Goal: Task Accomplishment & Management: Use online tool/utility

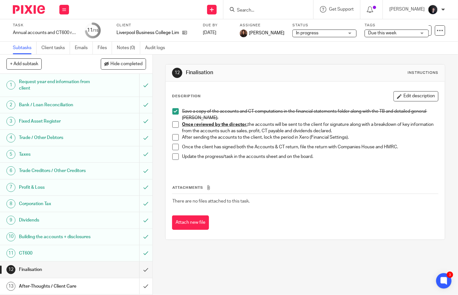
click at [270, 10] on input "Search" at bounding box center [265, 11] width 58 height 6
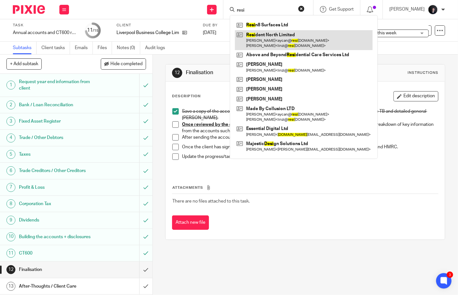
type input "resi"
click at [268, 34] on link at bounding box center [304, 40] width 138 height 20
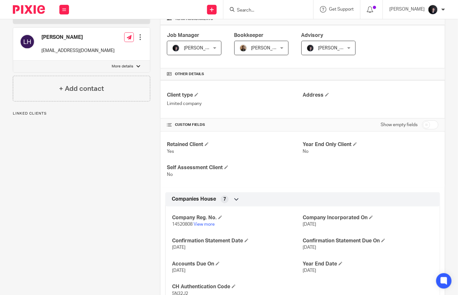
scroll to position [128, 0]
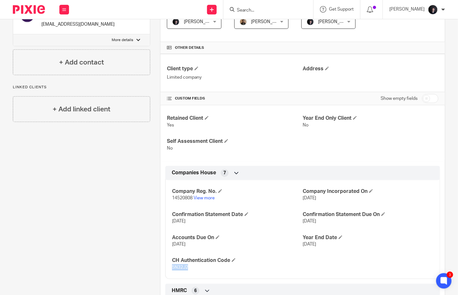
drag, startPoint x: 187, startPoint y: 266, endPoint x: 170, endPoint y: 266, distance: 16.7
click at [172, 266] on p "5N32J2" at bounding box center [237, 267] width 131 height 6
copy span "5N32J2"
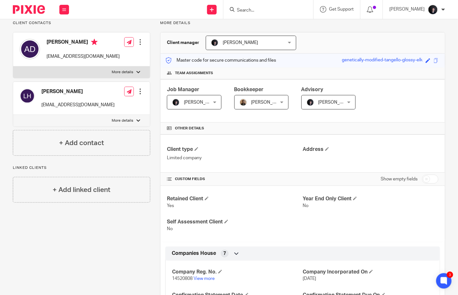
scroll to position [0, 0]
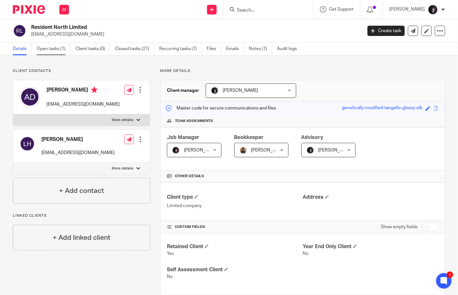
click at [48, 49] on link "Open tasks (1)" at bounding box center [54, 49] width 34 height 13
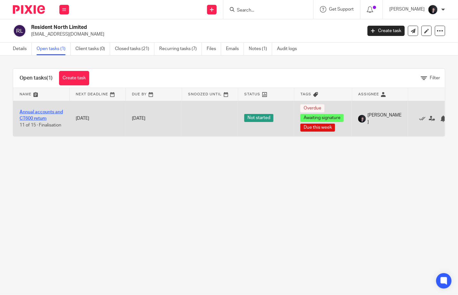
click at [33, 113] on link "Annual accounts and CT600 return" at bounding box center [41, 115] width 43 height 11
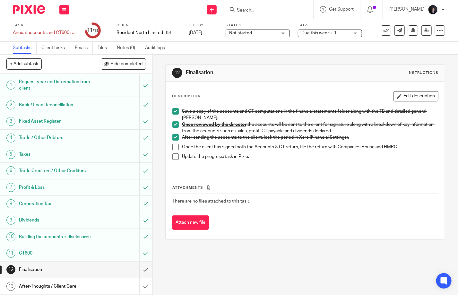
drag, startPoint x: 174, startPoint y: 143, endPoint x: 174, endPoint y: 146, distance: 3.3
click at [174, 143] on ul "Save a copy of the accounts and CT computations in the financial statements fol…" at bounding box center [305, 137] width 266 height 58
click at [175, 147] on span at bounding box center [175, 147] width 6 height 6
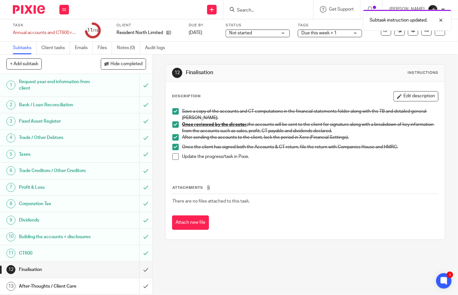
click at [175, 154] on span at bounding box center [175, 156] width 6 height 6
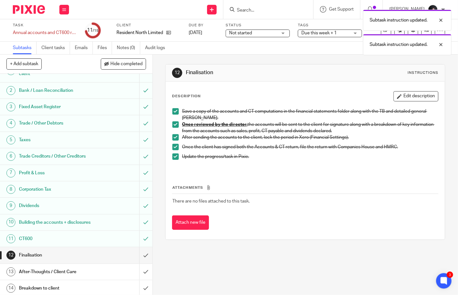
scroll to position [43, 0]
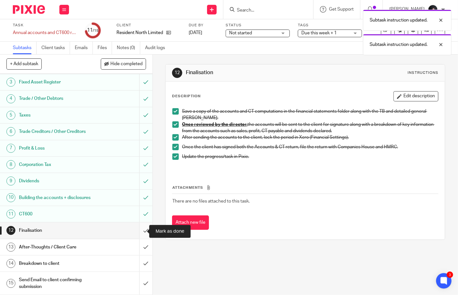
click at [140, 230] on input "submit" at bounding box center [76, 230] width 152 height 16
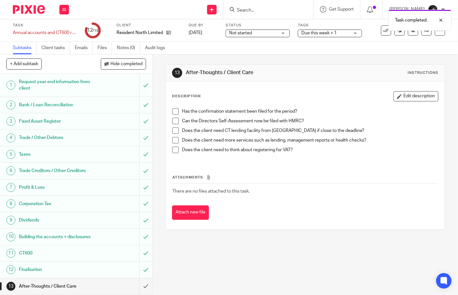
click at [173, 110] on span at bounding box center [175, 111] width 6 height 6
click at [173, 119] on span at bounding box center [175, 121] width 6 height 6
click at [174, 129] on span at bounding box center [175, 130] width 6 height 6
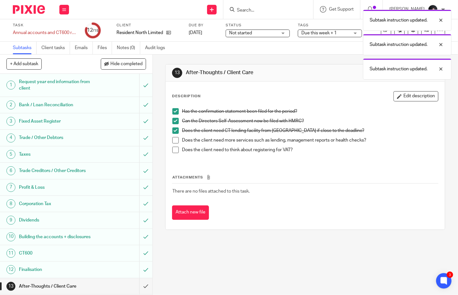
click at [173, 142] on span at bounding box center [175, 140] width 6 height 6
click at [170, 151] on div "Has the confirmation statement been filed for the period? Can the Directors Sel…" at bounding box center [305, 133] width 272 height 56
click at [175, 151] on span at bounding box center [175, 150] width 6 height 6
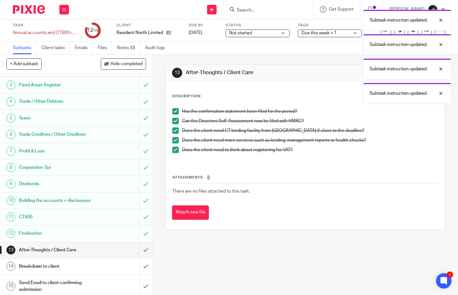
scroll to position [43, 0]
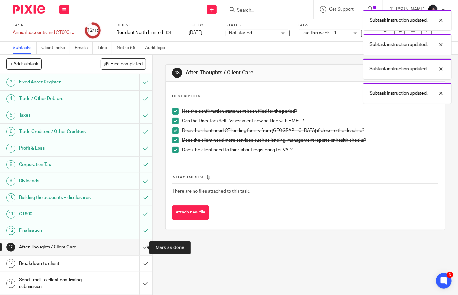
click at [138, 247] on input "submit" at bounding box center [76, 247] width 152 height 16
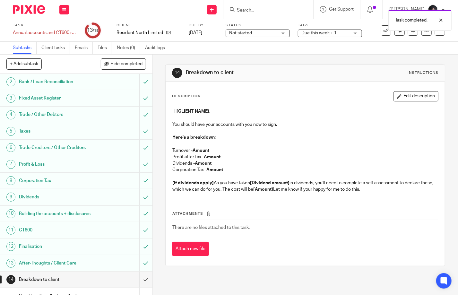
scroll to position [43, 0]
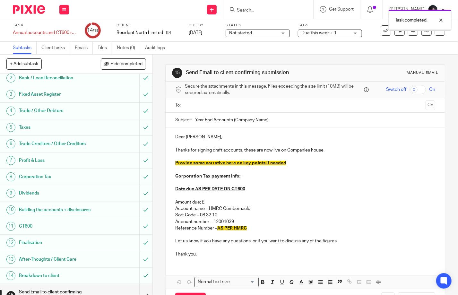
scroll to position [43, 0]
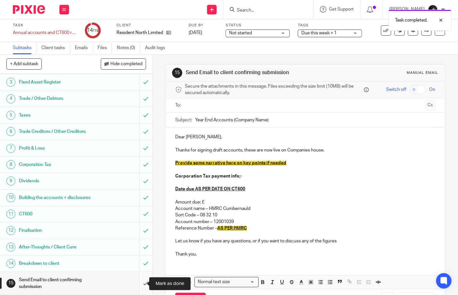
click at [142, 282] on input "submit" at bounding box center [76, 283] width 152 height 23
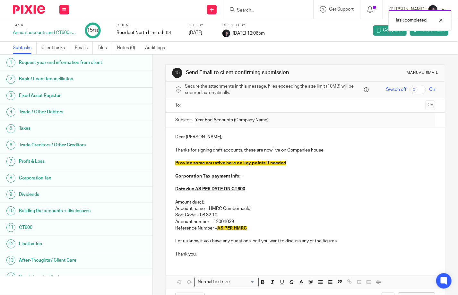
click at [34, 11] on img at bounding box center [29, 9] width 32 height 9
